Goal: Task Accomplishment & Management: Manage account settings

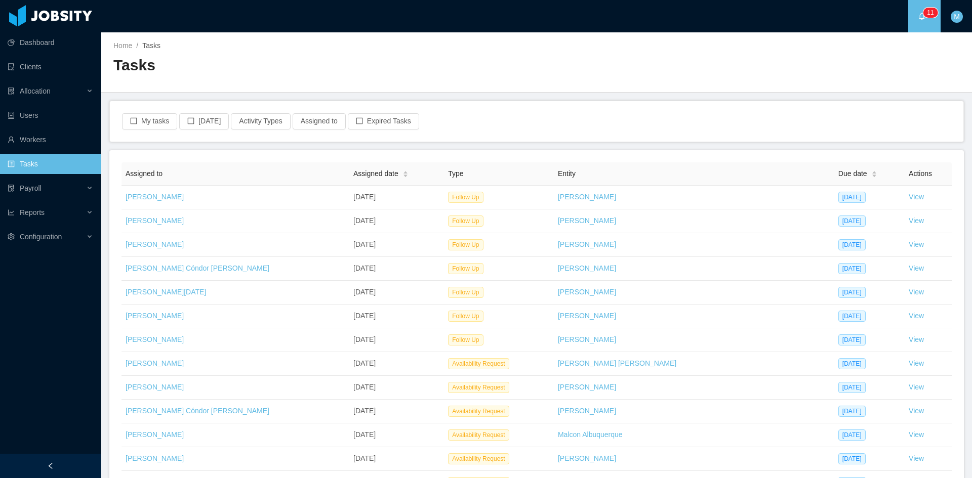
click at [150, 131] on div "My tasks Today Activity Types Assigned to Expired Tasks" at bounding box center [536, 121] width 853 height 40
click at [151, 123] on button "My tasks" at bounding box center [149, 121] width 55 height 16
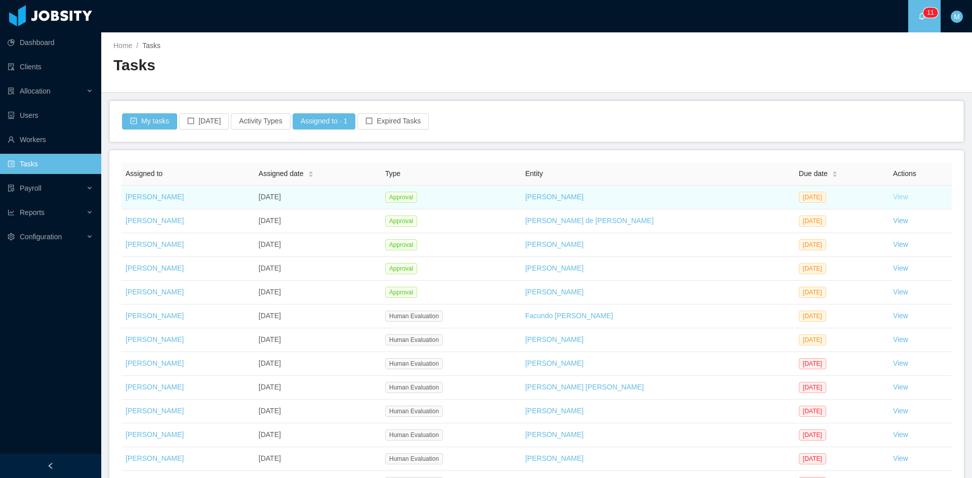
click at [893, 194] on link "View" at bounding box center [900, 197] width 15 height 8
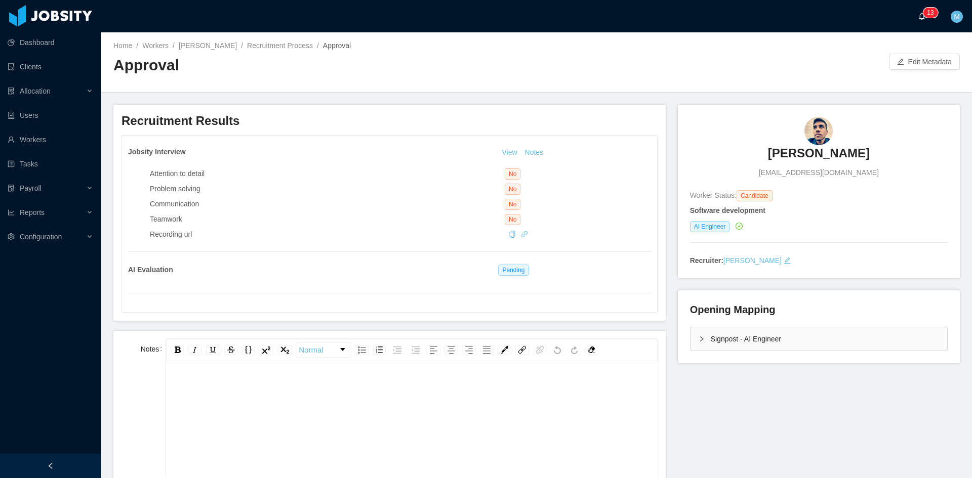
click at [922, 15] on icon "icon: bell" at bounding box center [921, 16] width 7 height 7
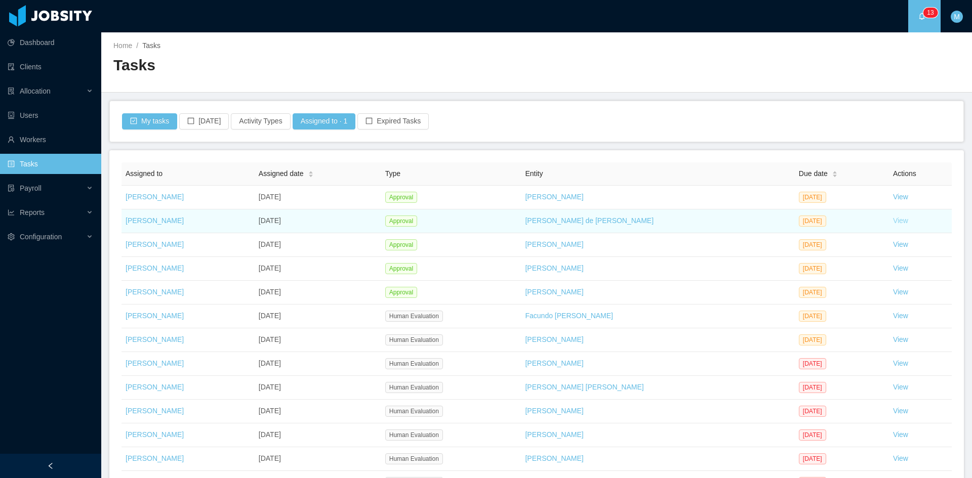
click at [893, 222] on link "View" at bounding box center [900, 221] width 15 height 8
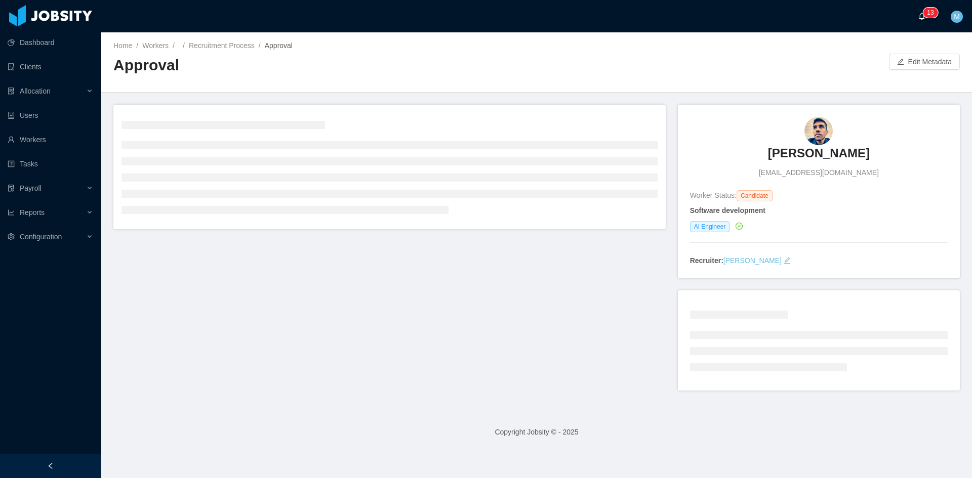
click at [918, 14] on a=83ded146-cd66-4514-80a8-9a7b1e1b5eb6/Matias%20Marin"] "0 1 2 3 4 5 6 7 8 9 0 1 2 3 4 5 6 7 8 9 0 1 2 3 4 5 6 7 8 9 0 1 2 3 4 5 6 7 8 9…" at bounding box center [924, 16] width 12 height 32
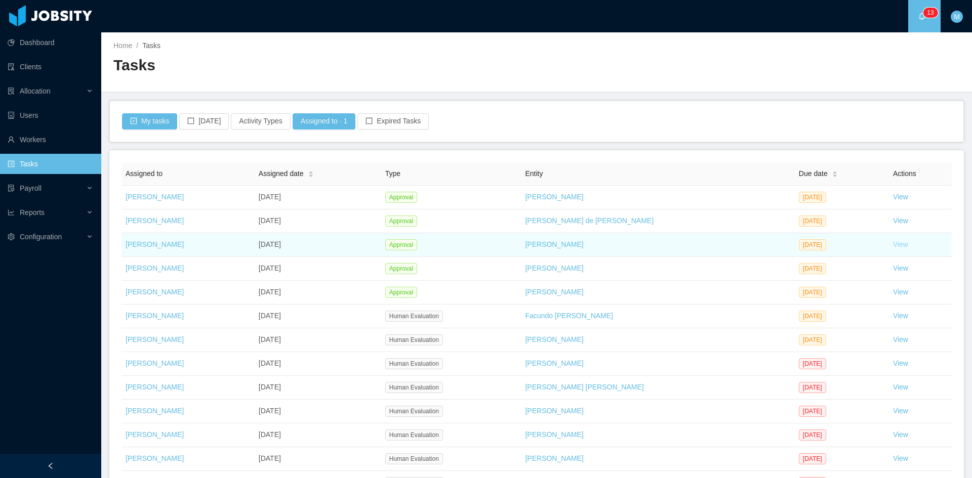
click at [893, 243] on link "View" at bounding box center [900, 244] width 15 height 8
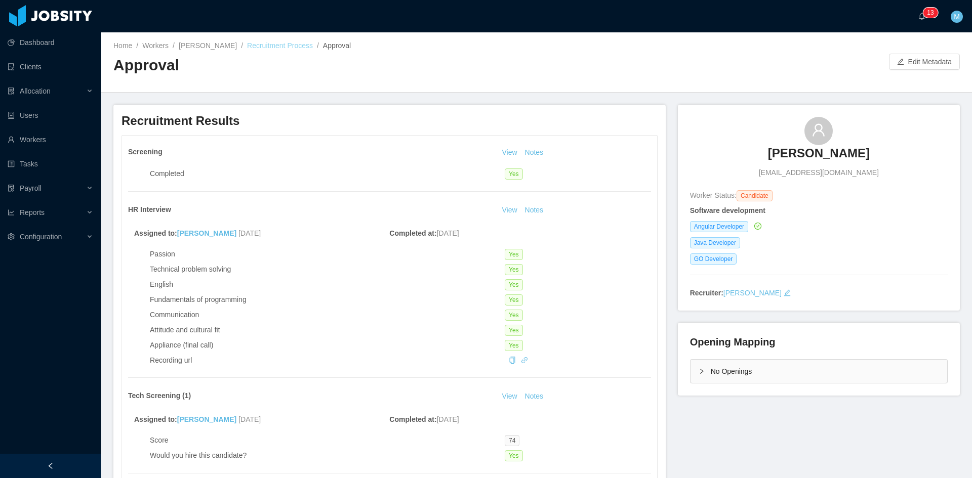
click at [273, 49] on link "Recruitment Process" at bounding box center [280, 46] width 66 height 8
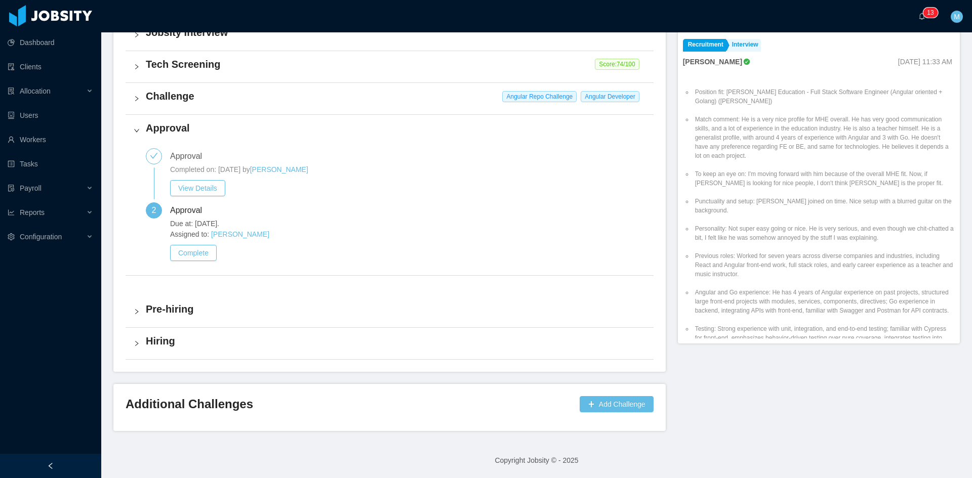
scroll to position [259, 0]
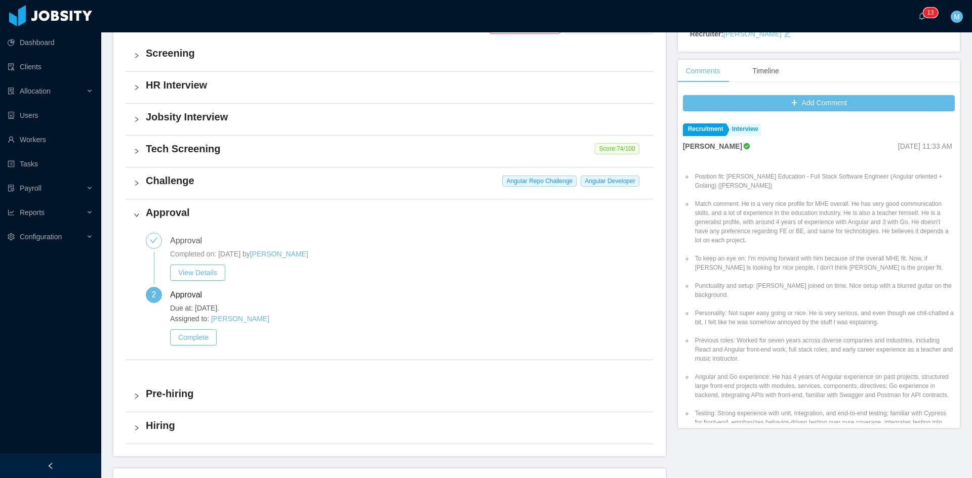
click at [135, 179] on div "Challenge Angular Repo Challenge Angular Developer" at bounding box center [390, 183] width 528 height 31
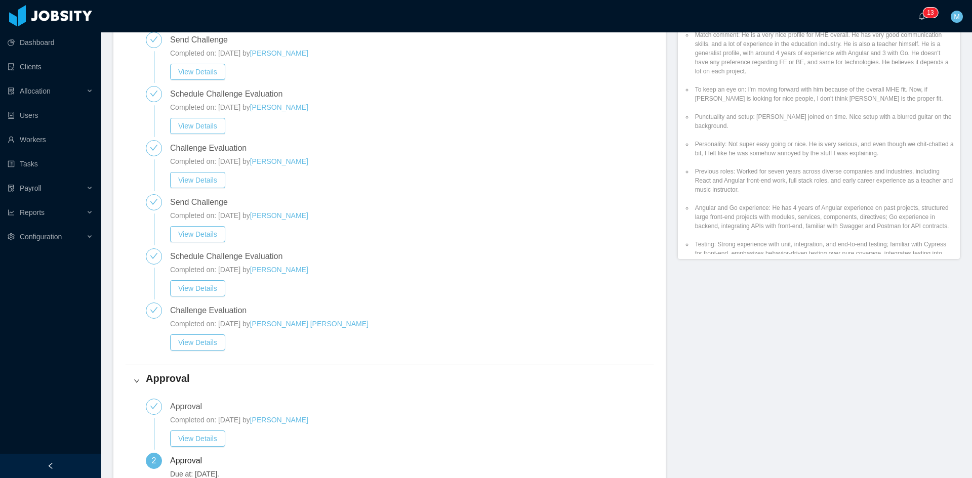
scroll to position [597, 0]
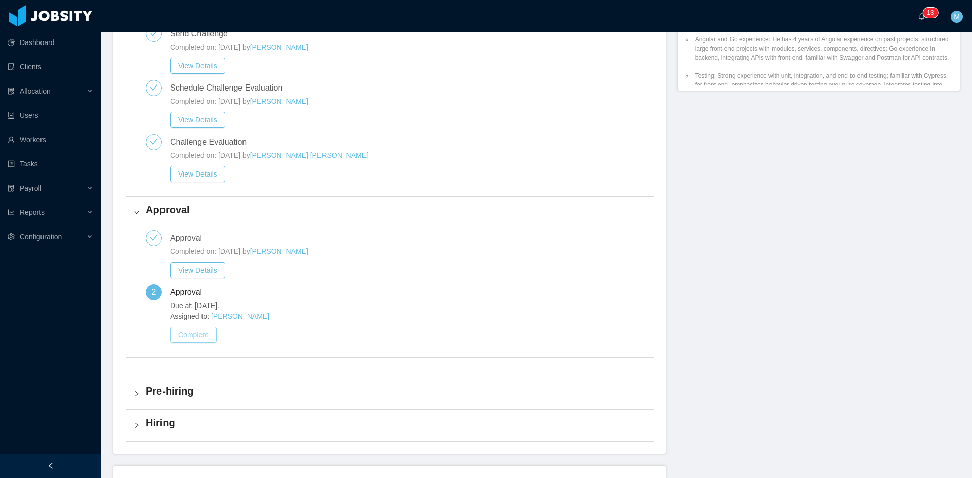
click at [202, 338] on button "Complete" at bounding box center [193, 335] width 47 height 16
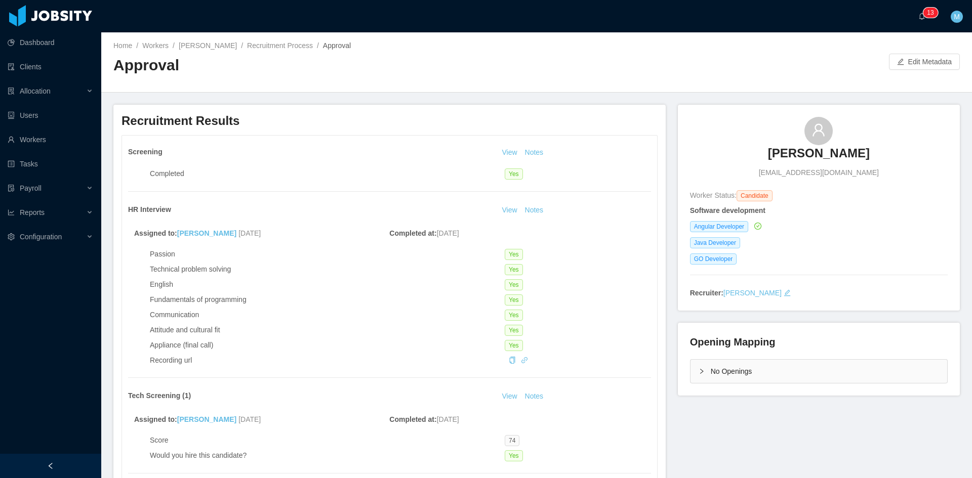
scroll to position [338, 0]
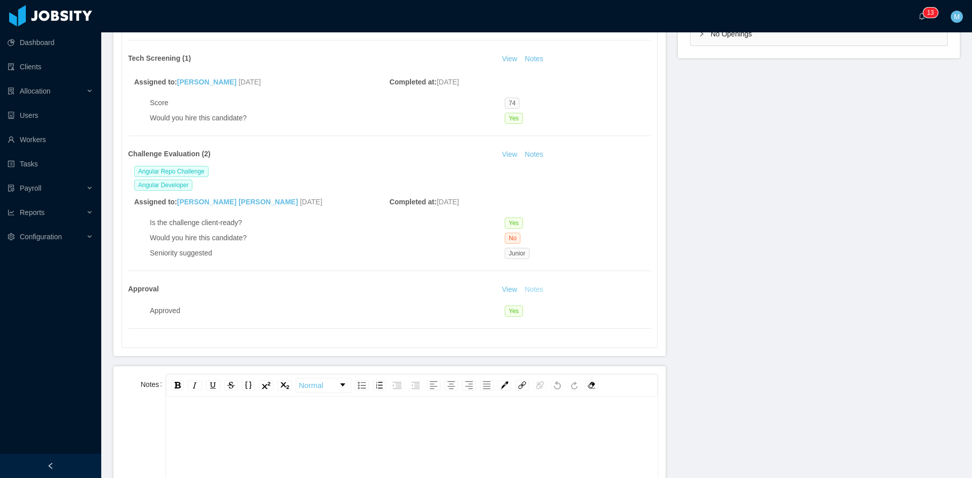
click at [531, 286] on button "Notes" at bounding box center [534, 290] width 27 height 12
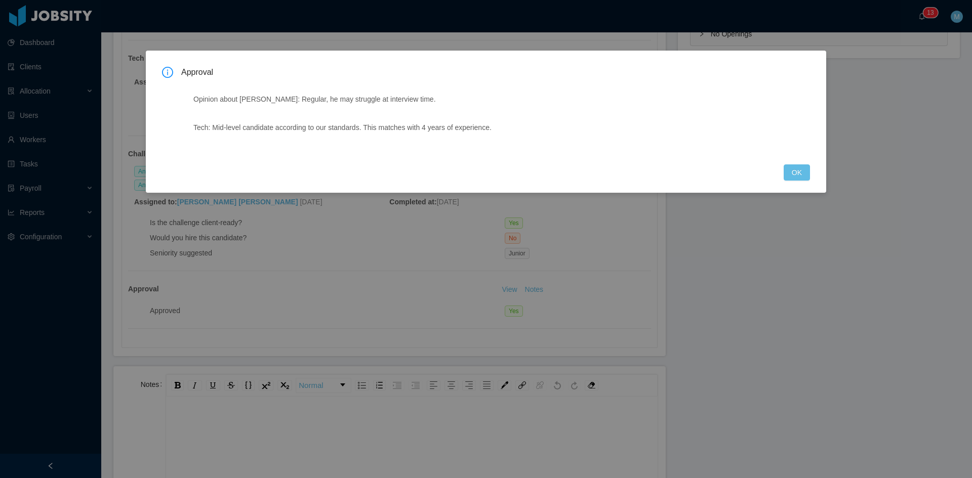
click at [760, 165] on div "Approval Opinion about LOE: Regular, he may struggle at interview time. Tech: M…" at bounding box center [486, 124] width 648 height 114
click at [802, 170] on button "OK" at bounding box center [797, 173] width 26 height 16
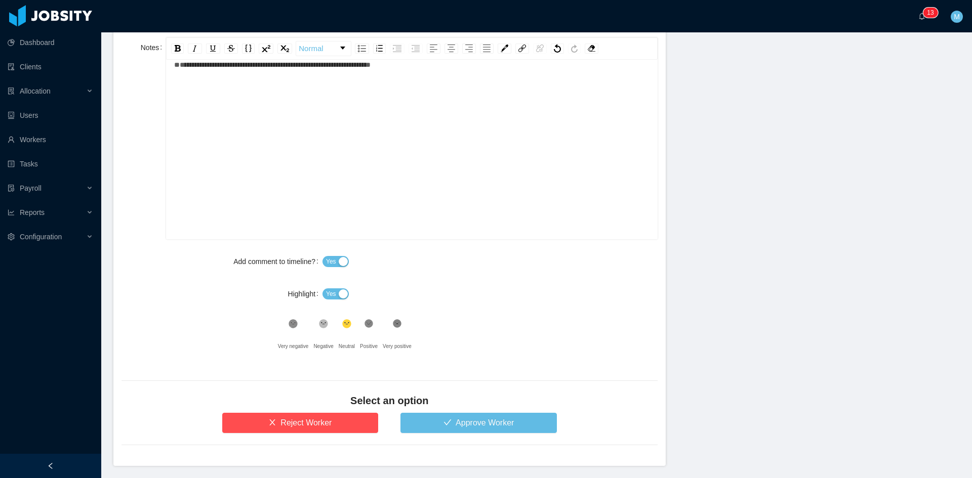
scroll to position [710, 0]
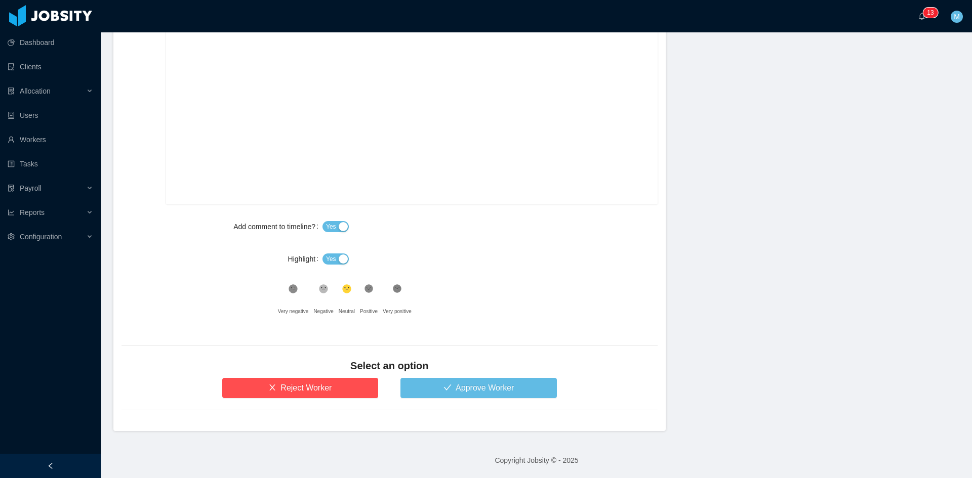
click at [334, 250] on div "Yes" at bounding box center [489, 259] width 335 height 20
click at [338, 260] on button "Yes" at bounding box center [335, 259] width 26 height 11
click at [445, 386] on button "Approve Worker" at bounding box center [478, 388] width 156 height 20
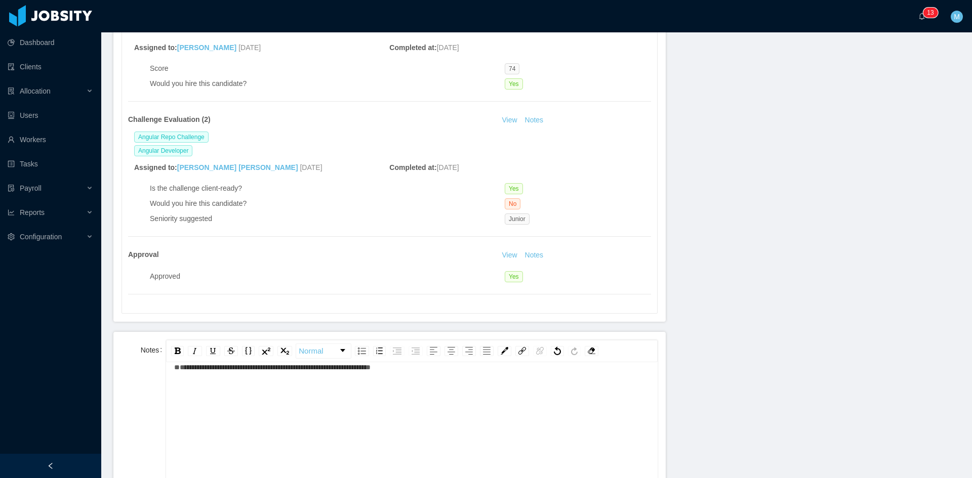
scroll to position [288, 0]
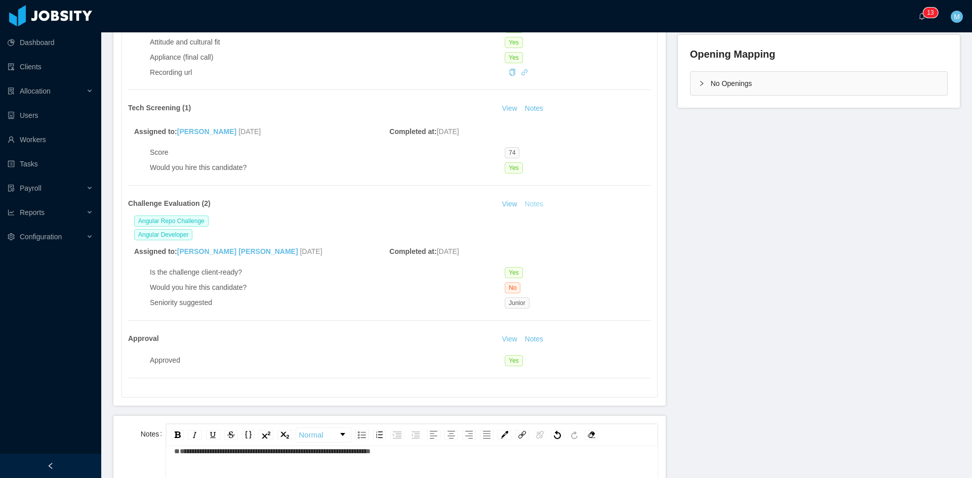
click at [533, 204] on button "Notes" at bounding box center [534, 204] width 27 height 12
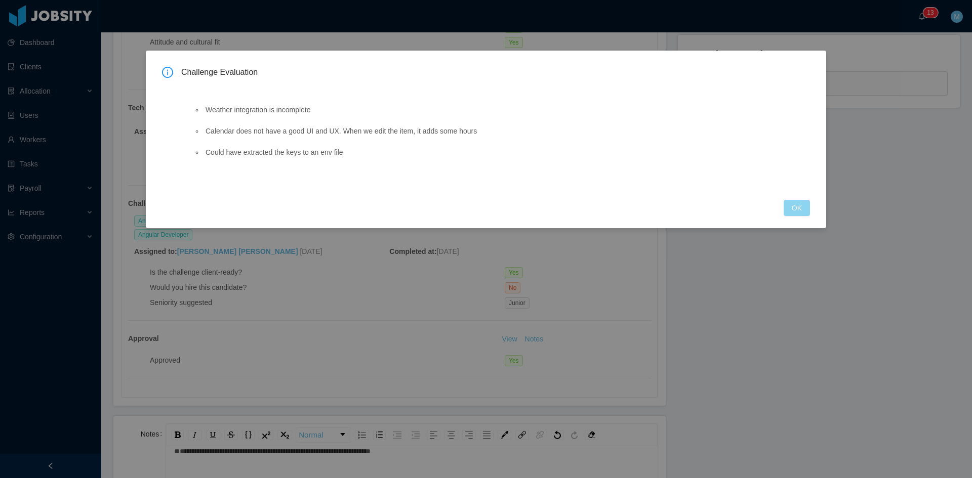
click at [796, 211] on button "OK" at bounding box center [797, 208] width 26 height 16
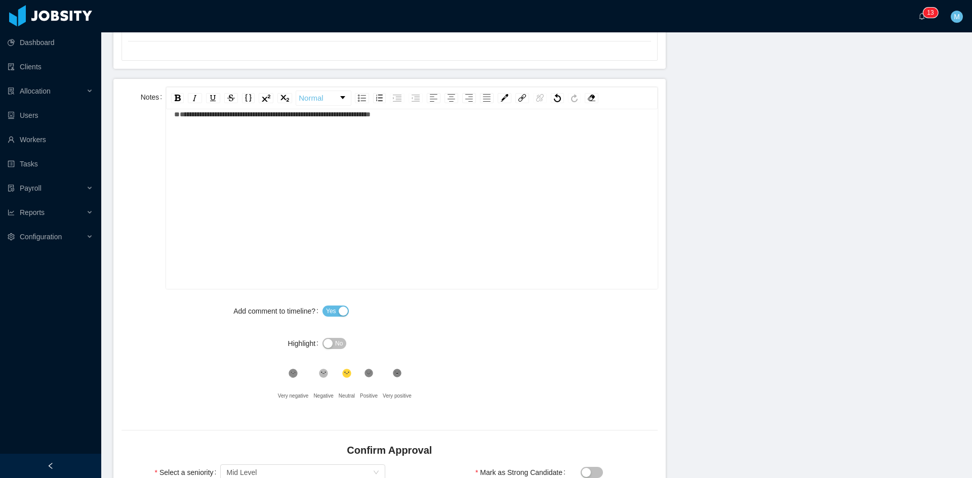
scroll to position [710, 0]
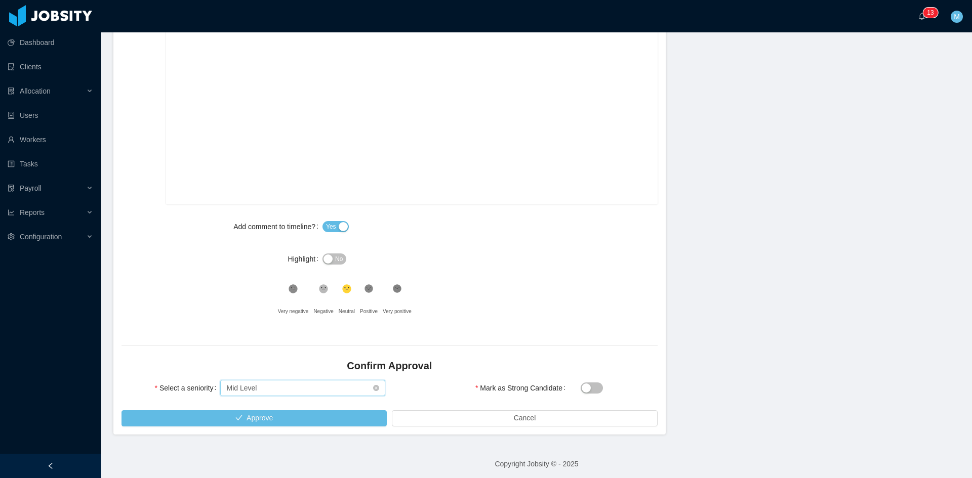
click at [295, 386] on div "Select seniority Mid Level" at bounding box center [299, 388] width 146 height 15
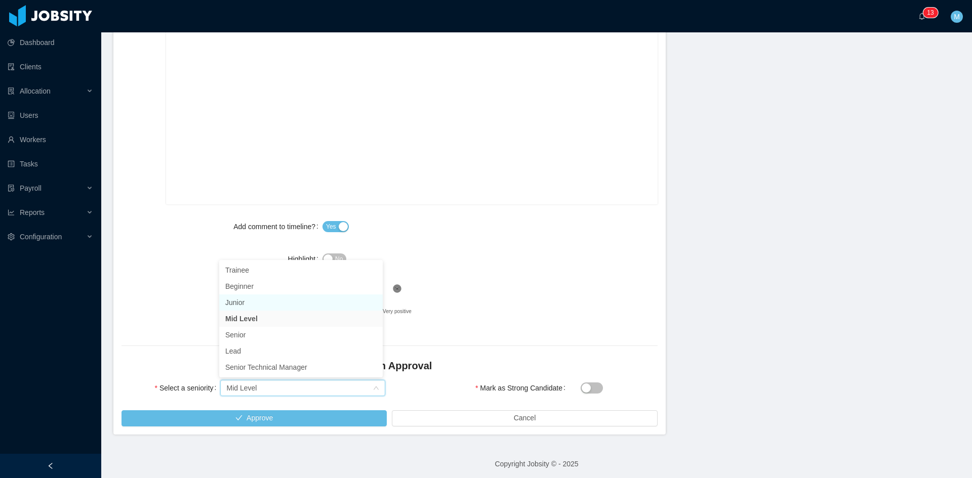
click at [250, 299] on li "Junior" at bounding box center [301, 303] width 164 height 16
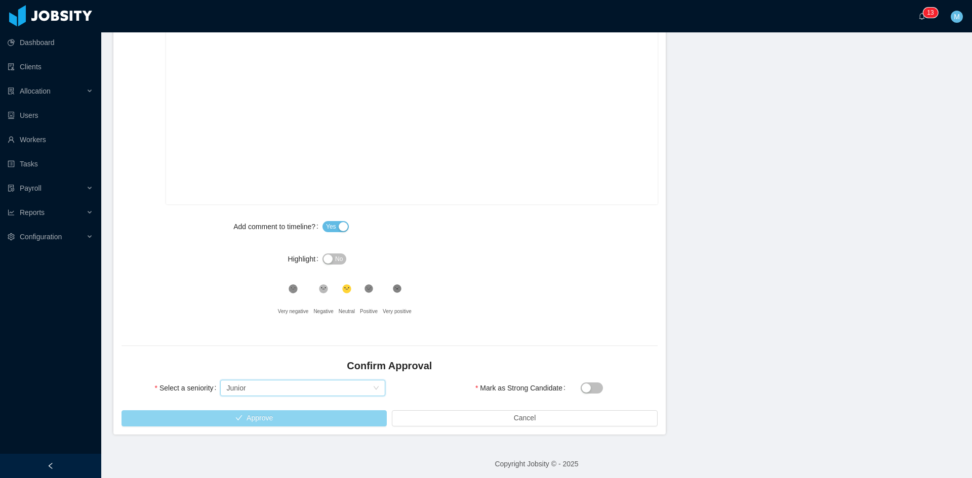
click at [263, 418] on button "Approve" at bounding box center [253, 419] width 265 height 16
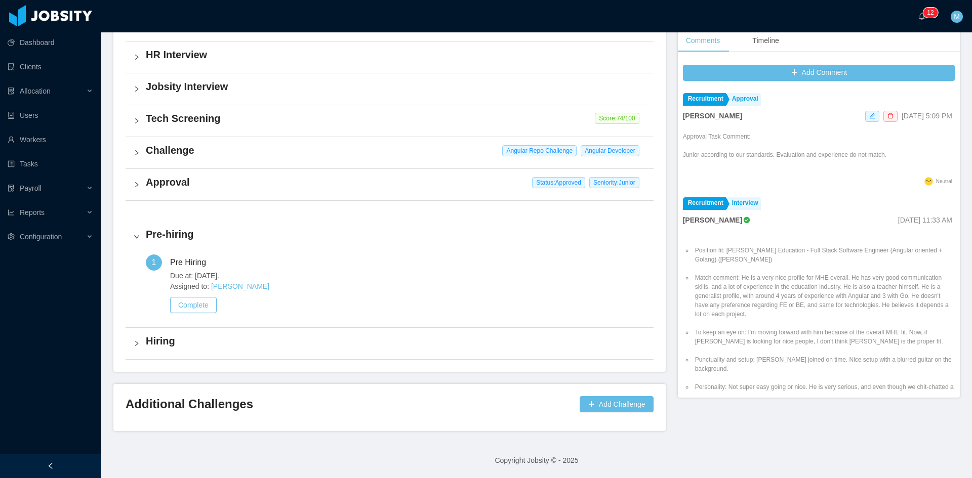
scroll to position [286, 0]
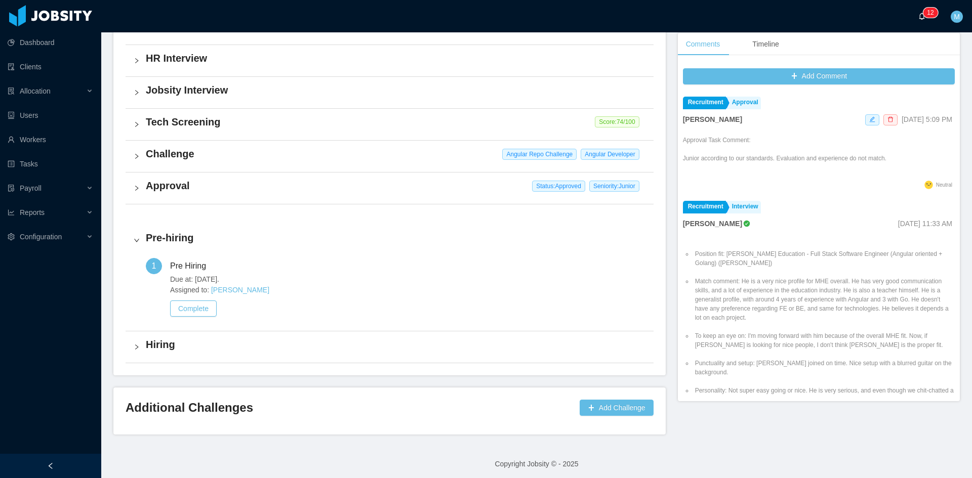
click at [925, 9] on sup "0 1 2 3 4 5 6 7 8 9 0 1 2 3 4 5 6 7 8 9 0 1 2 3 4 5 6 7 8 9 0 1 2 3 4 5 6 7 8 9…" at bounding box center [930, 13] width 15 height 10
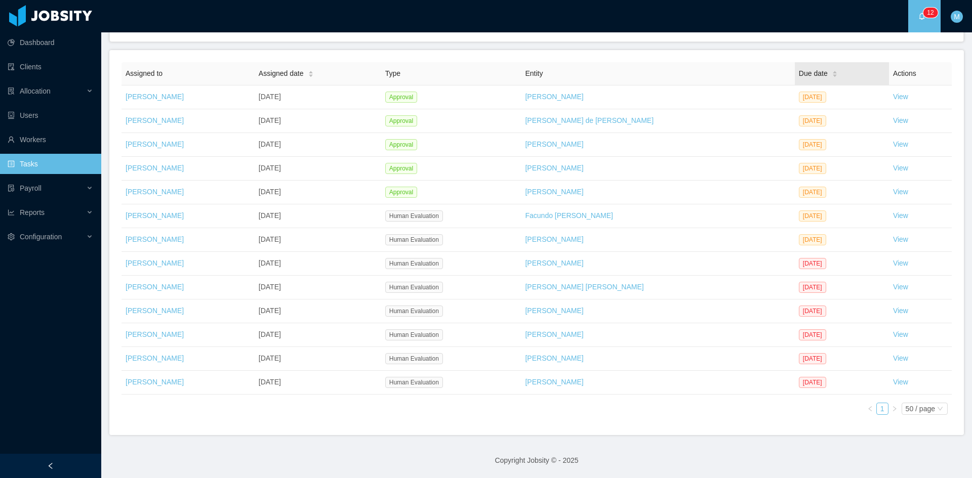
scroll to position [97, 0]
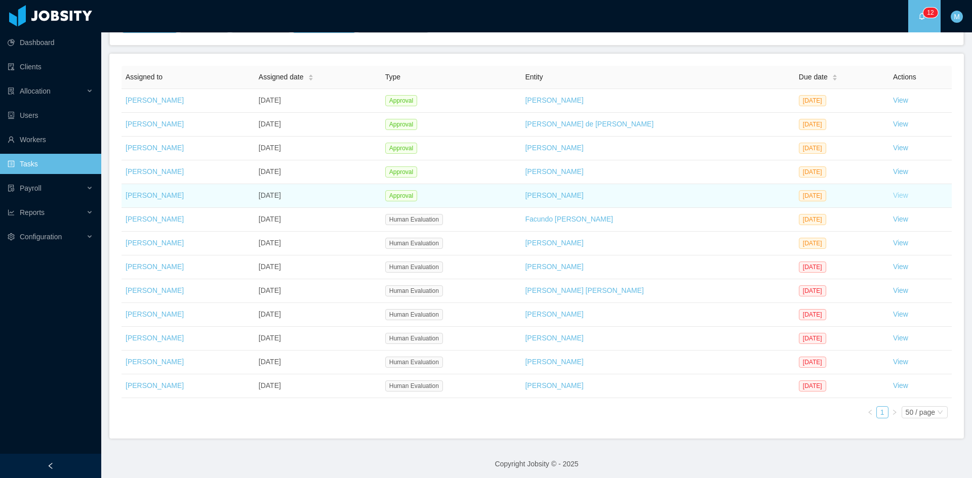
click at [893, 196] on link "View" at bounding box center [900, 195] width 15 height 8
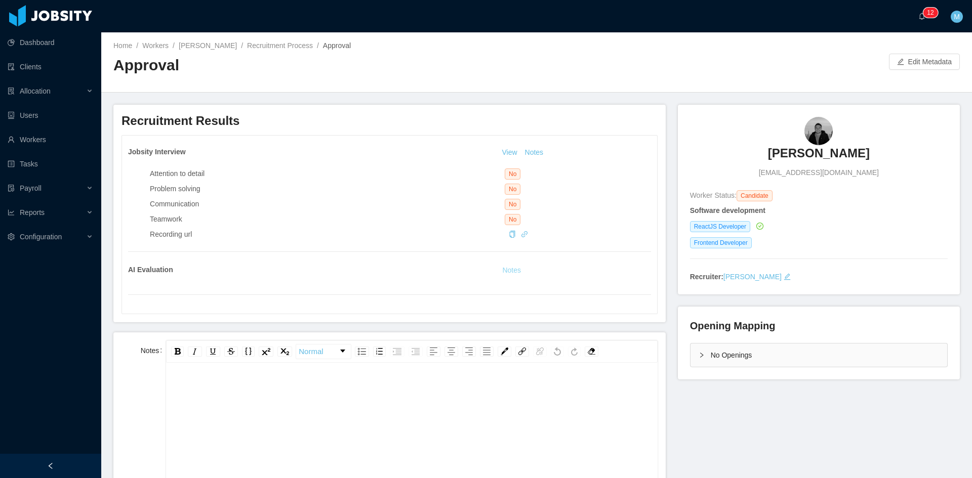
click at [513, 272] on button "Notes" at bounding box center [511, 271] width 27 height 12
click at [702, 358] on div "No Openings" at bounding box center [818, 355] width 257 height 23
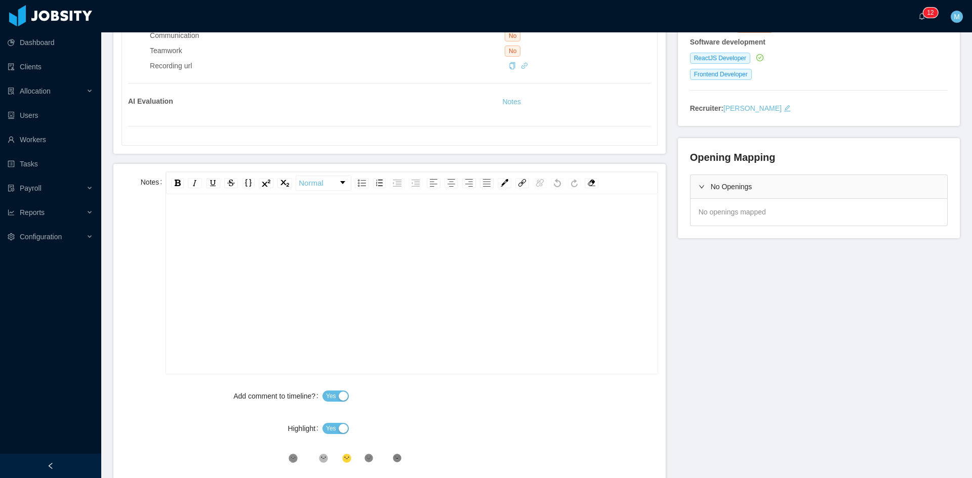
scroll to position [22, 0]
click at [262, 255] on div "rdw-editor" at bounding box center [411, 277] width 475 height 177
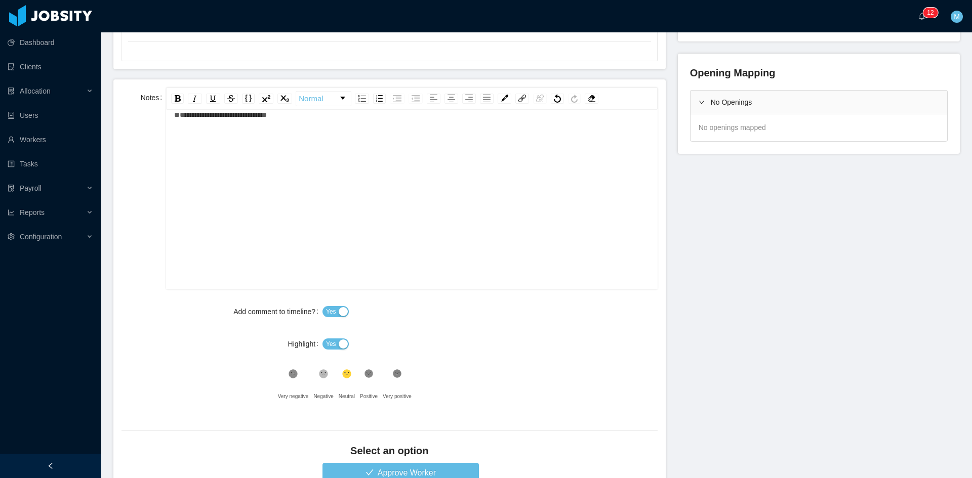
scroll to position [338, 0]
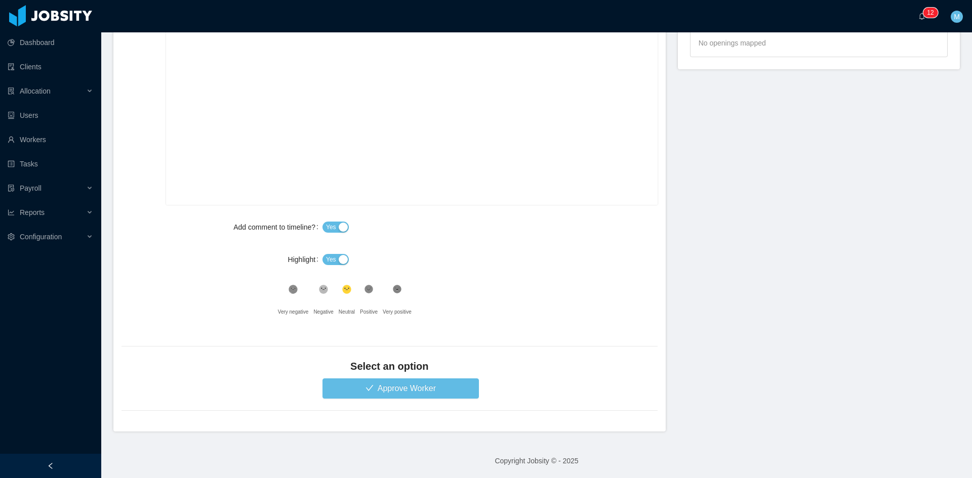
click at [329, 255] on span "Yes" at bounding box center [331, 260] width 10 height 10
click at [373, 392] on button "Approve Worker" at bounding box center [400, 389] width 156 height 20
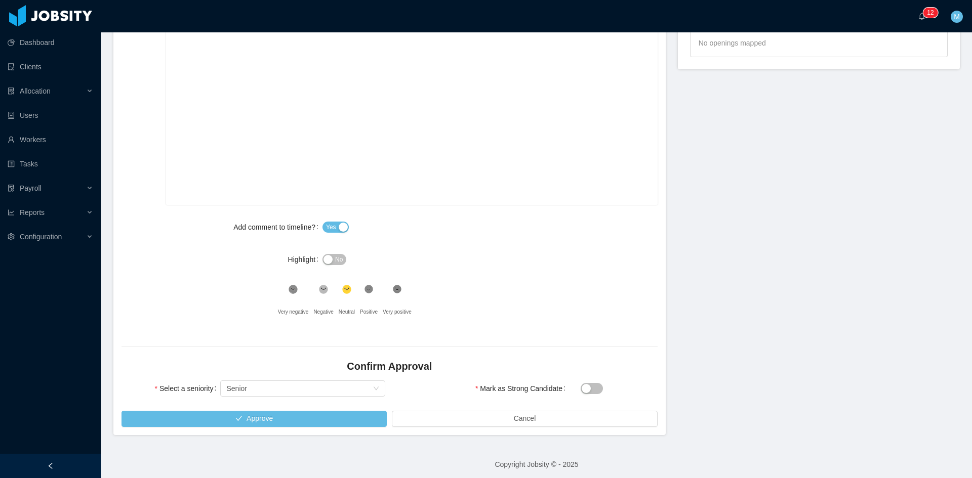
click at [364, 291] on icon at bounding box center [368, 290] width 9 height 9
click at [288, 417] on button "Approve" at bounding box center [253, 419] width 265 height 16
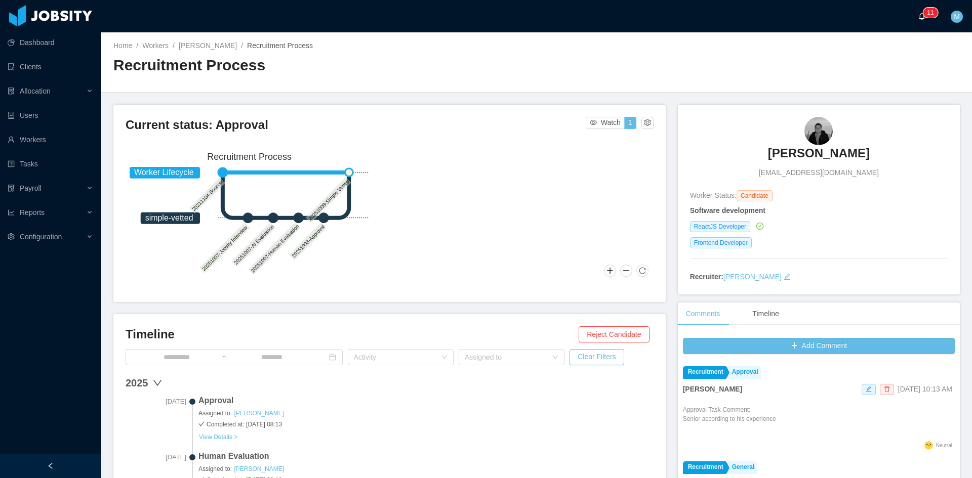
click at [918, 20] on a=83ded146-cd66-4514-80a8-9a7b1e1b5eb6/Matias%20Marin"] "0 1 2 3 4 5 6 7 8 9 0 1 2 3 4 5 6 7 8 9 0 1 2 3 4 5 6 7 8 9 0 1 2 3 4 5 6 7 8 9…" at bounding box center [924, 16] width 12 height 32
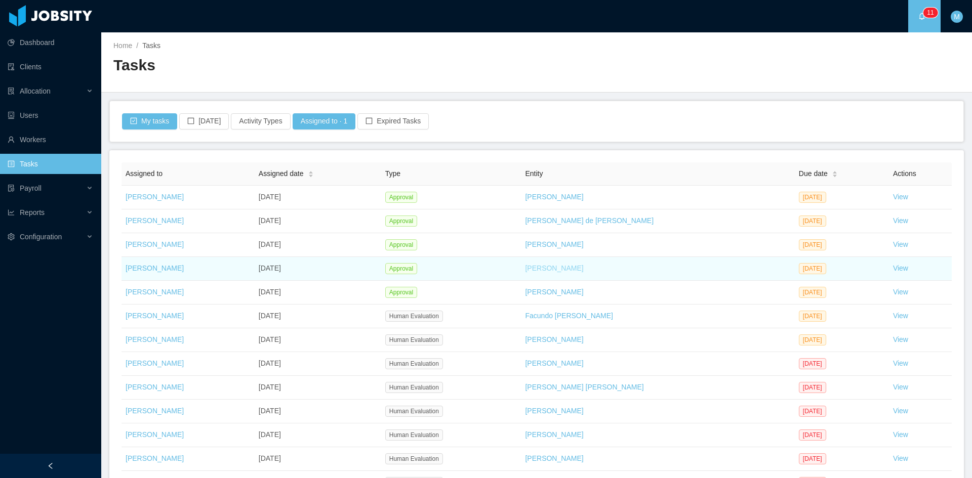
click at [526, 268] on link "Marcos Riso" at bounding box center [554, 268] width 58 height 8
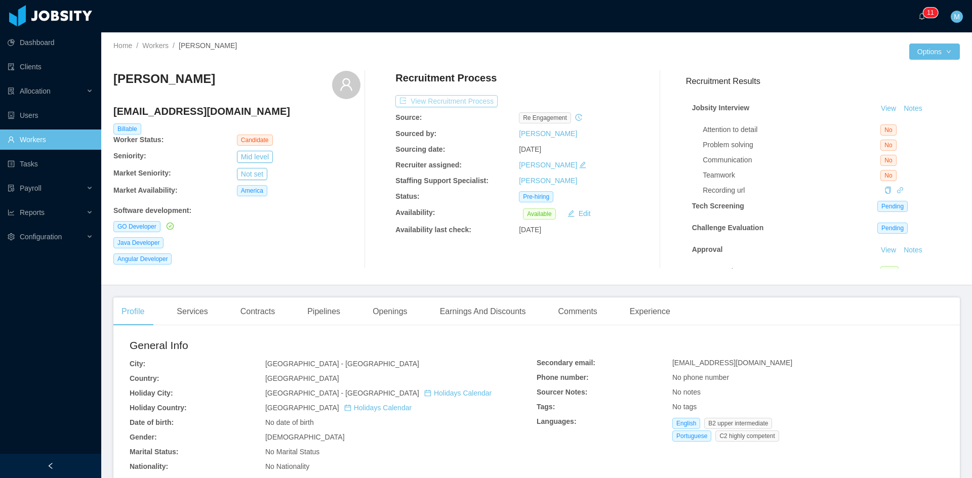
click at [474, 100] on button "View Recruitment Process" at bounding box center [446, 101] width 102 height 12
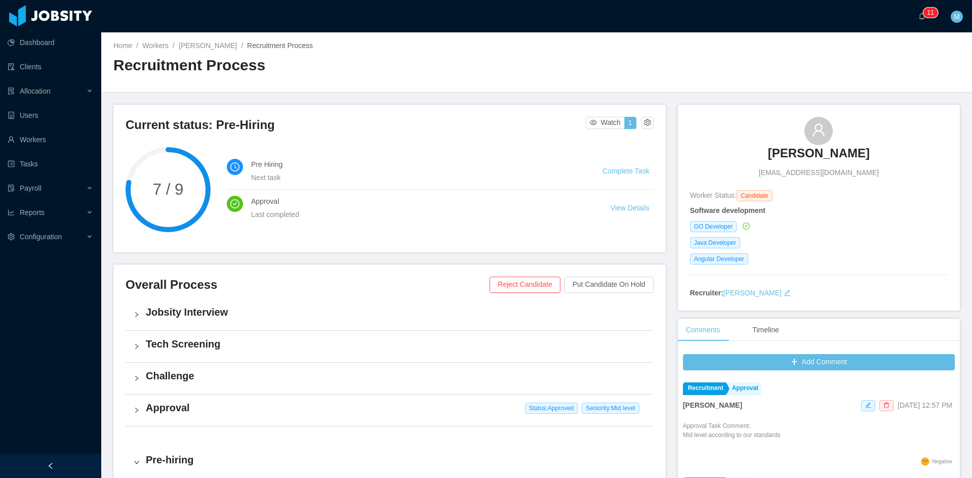
scroll to position [311, 0]
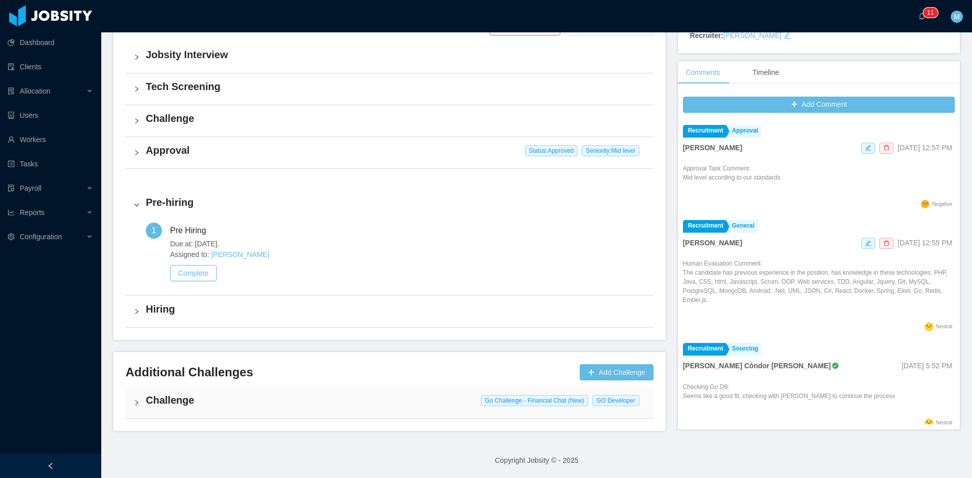
click at [139, 399] on div "Challenge Go Challenge - Financial Chat (New) GO Developer" at bounding box center [390, 402] width 528 height 31
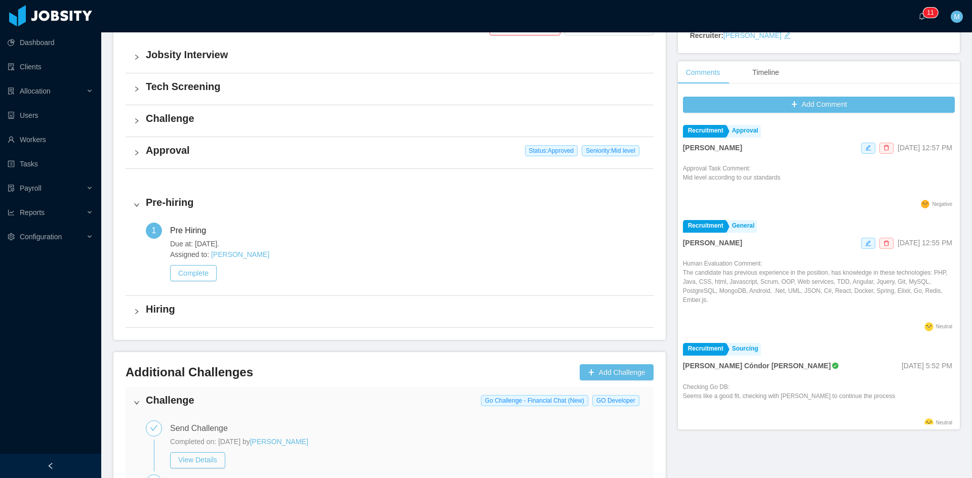
scroll to position [495, 0]
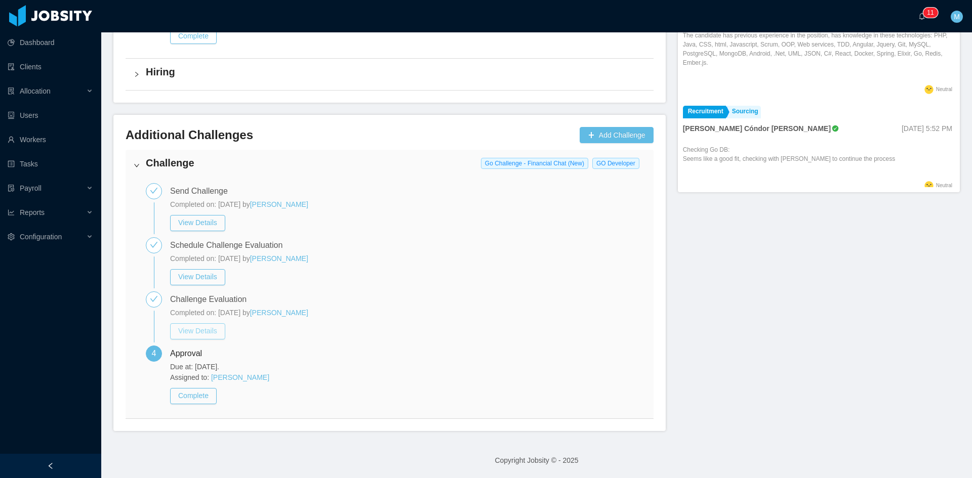
click at [204, 333] on button "View Details" at bounding box center [197, 331] width 55 height 16
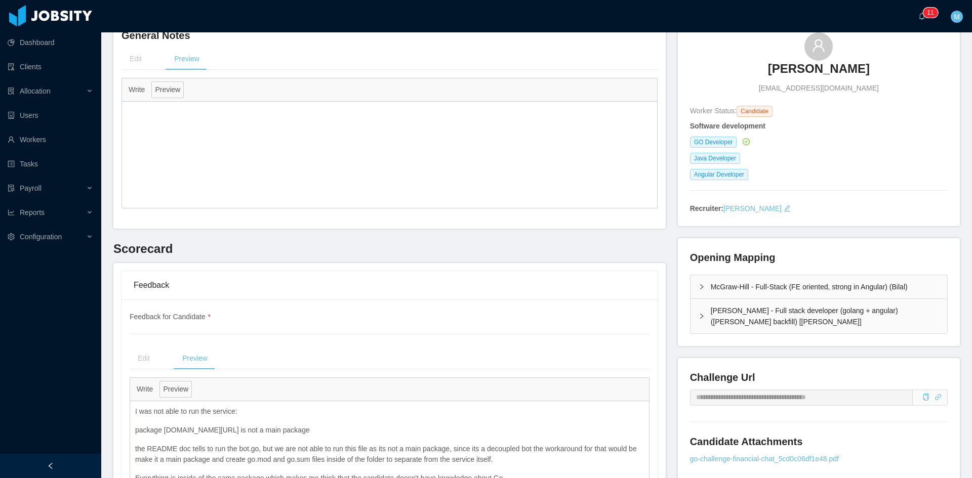
scroll to position [169, 0]
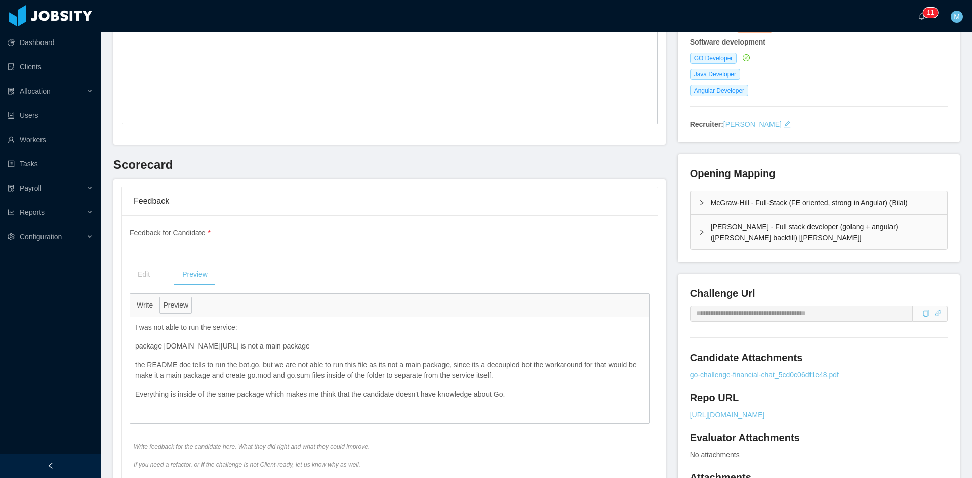
drag, startPoint x: 327, startPoint y: 346, endPoint x: 165, endPoint y: 342, distance: 162.0
click at [165, 342] on p "package github.com/marcos-dev79/go-chat-bot/internal/bot is not a main package" at bounding box center [389, 346] width 509 height 11
click at [934, 313] on icon "icon: link" at bounding box center [937, 313] width 7 height 7
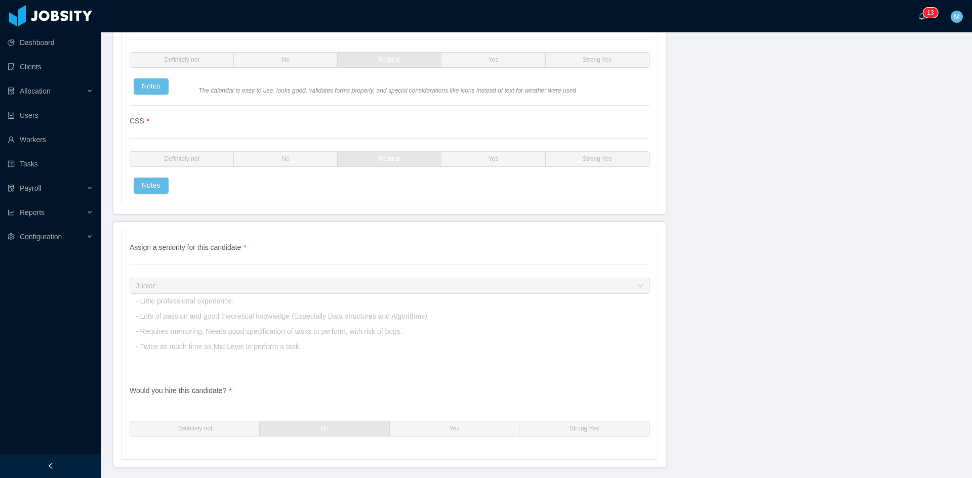
scroll to position [2399, 0]
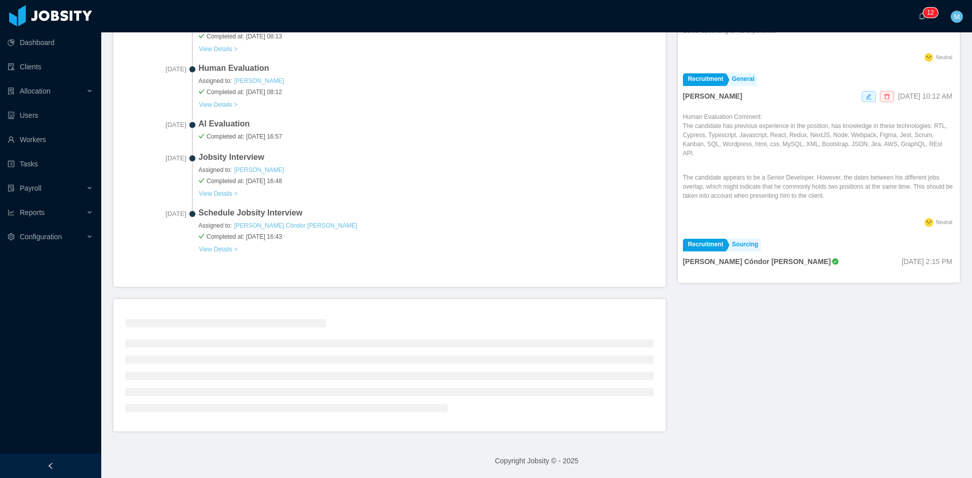
scroll to position [334, 0]
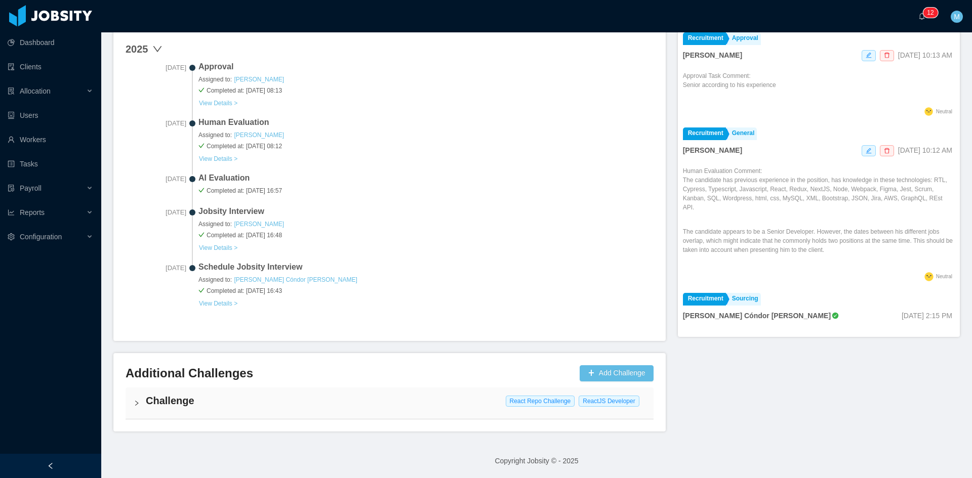
click at [140, 398] on div "Challenge React Repo Challenge ReactJS Developer" at bounding box center [390, 403] width 528 height 31
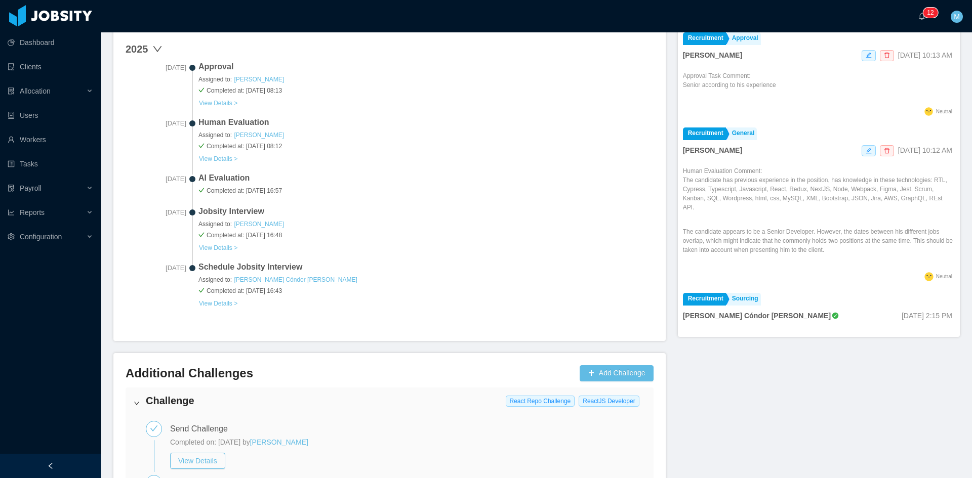
scroll to position [572, 0]
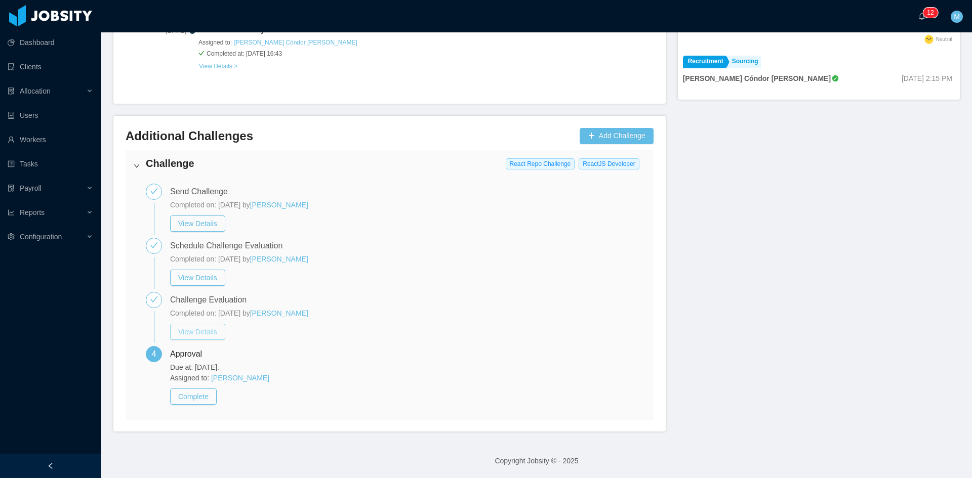
click at [194, 333] on button "View Details" at bounding box center [197, 332] width 55 height 16
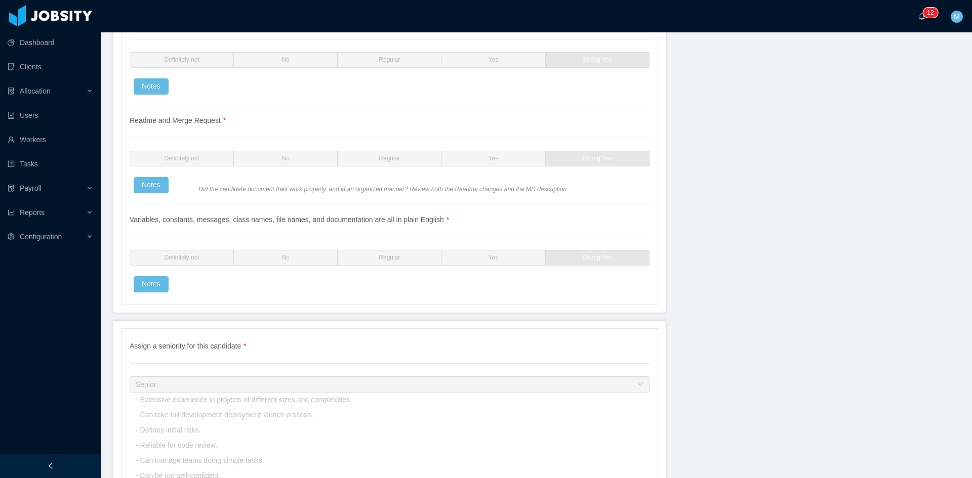
scroll to position [2528, 0]
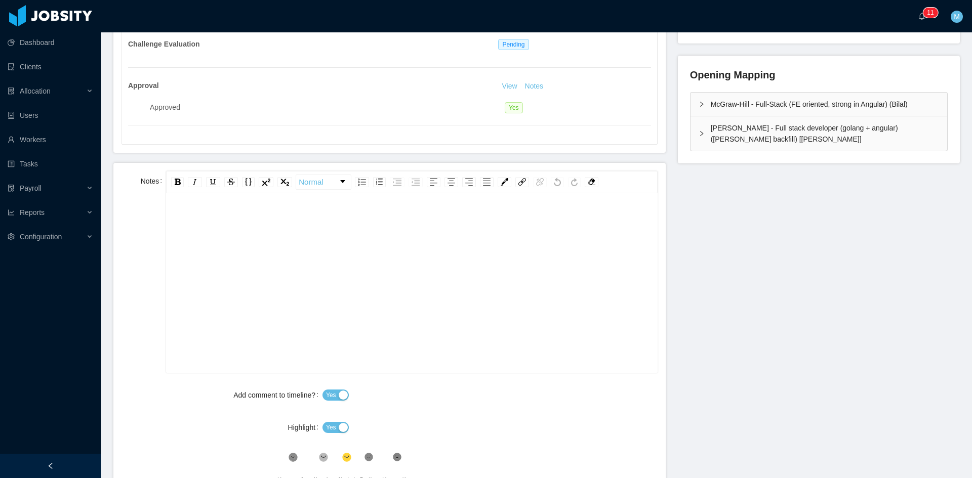
scroll to position [351, 0]
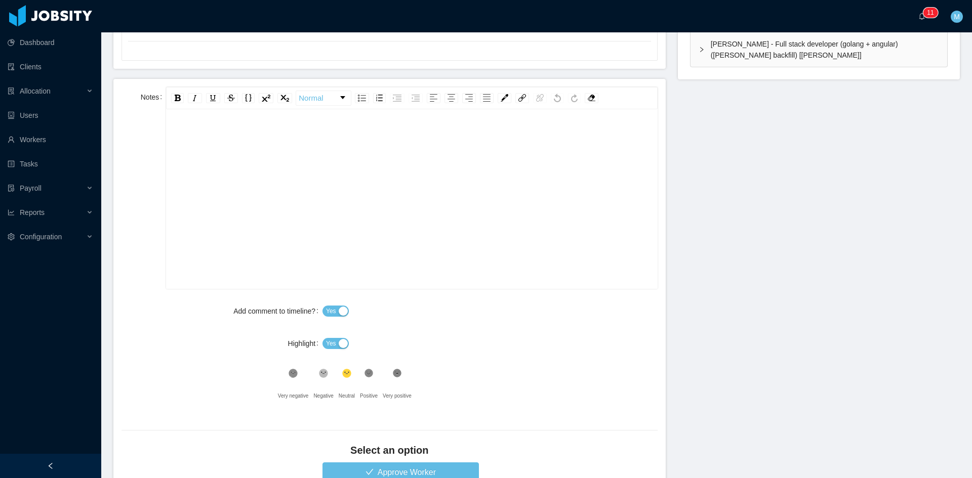
click at [336, 339] on button "Yes" at bounding box center [335, 343] width 26 height 11
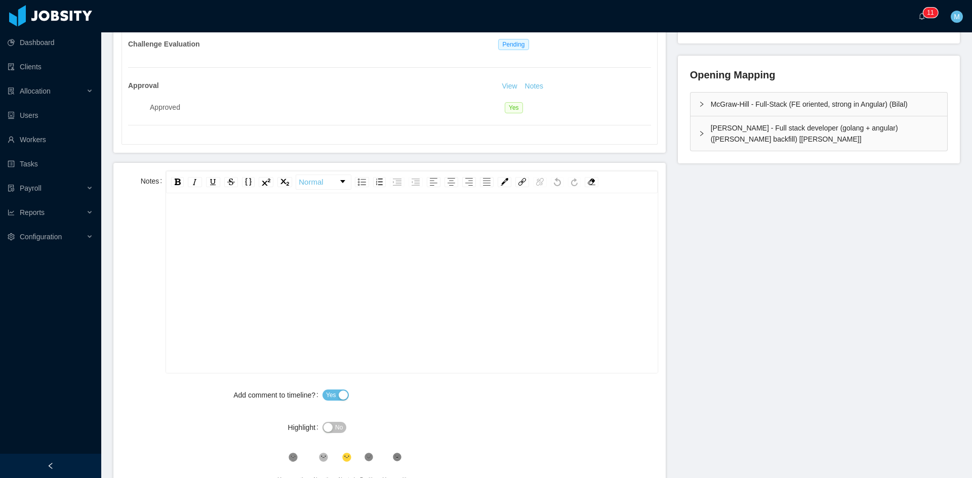
scroll to position [183, 0]
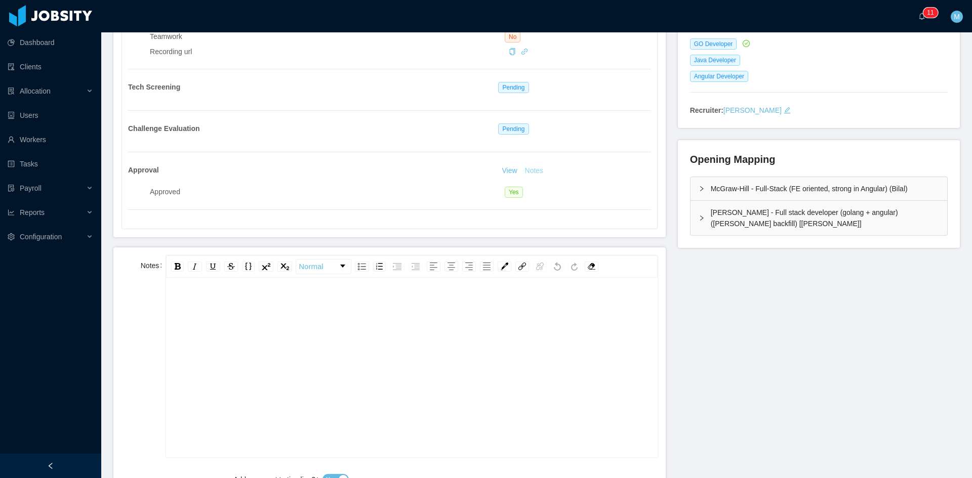
click at [539, 172] on button "Notes" at bounding box center [534, 171] width 27 height 12
